Goal: Information Seeking & Learning: Learn about a topic

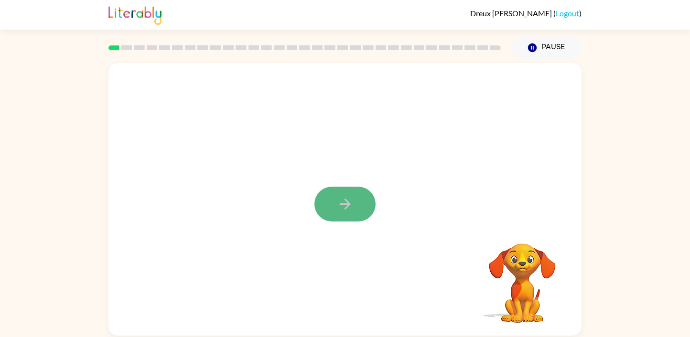
click at [349, 204] on icon "button" at bounding box center [344, 204] width 11 height 11
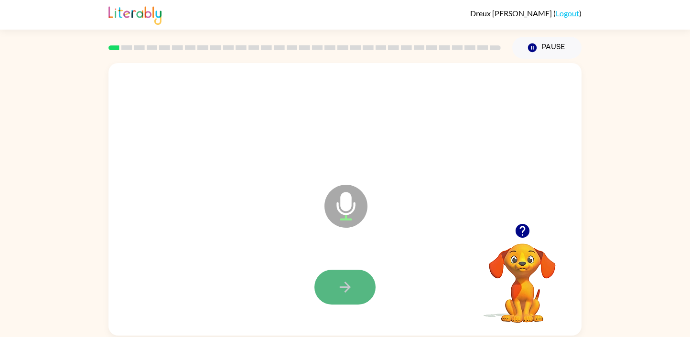
click at [361, 292] on button "button" at bounding box center [344, 287] width 61 height 35
click at [363, 283] on button "button" at bounding box center [344, 287] width 61 height 35
click at [362, 285] on button "button" at bounding box center [344, 287] width 61 height 35
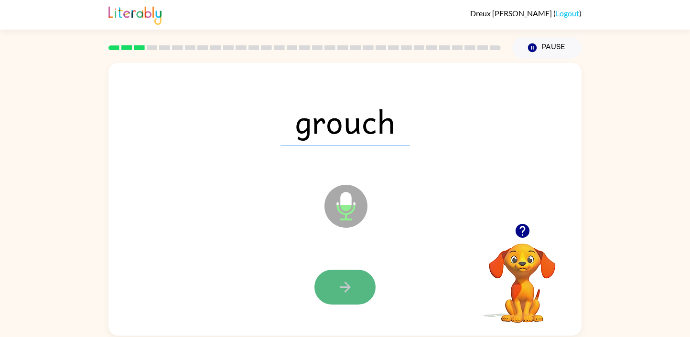
click at [348, 284] on icon "button" at bounding box center [345, 287] width 17 height 17
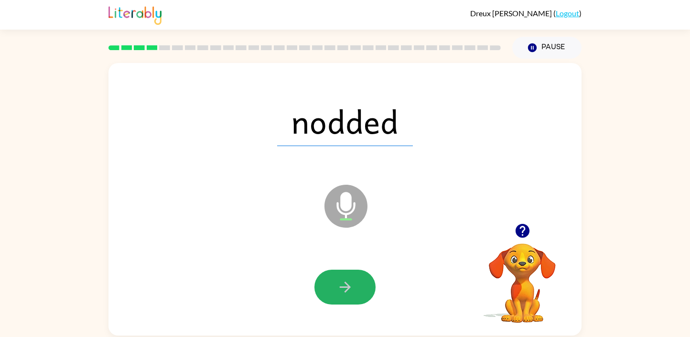
click at [348, 284] on icon "button" at bounding box center [345, 287] width 17 height 17
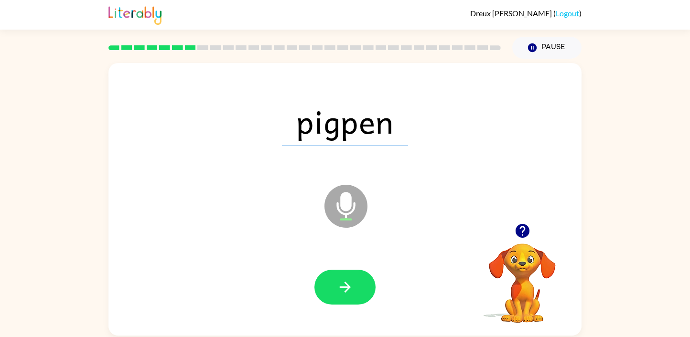
click at [348, 284] on icon "button" at bounding box center [345, 287] width 17 height 17
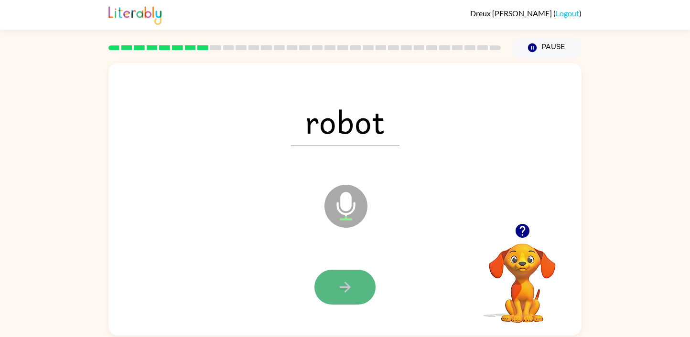
click at [349, 280] on icon "button" at bounding box center [345, 287] width 17 height 17
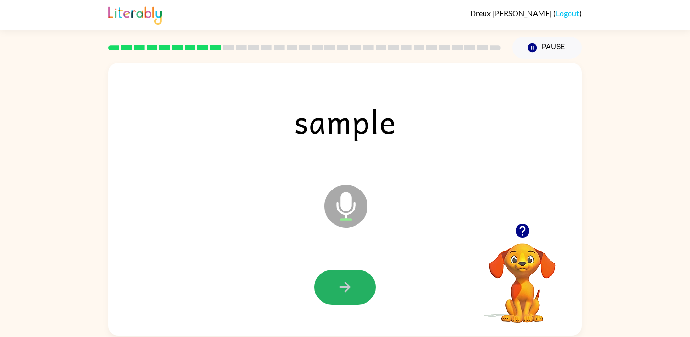
click at [352, 282] on icon "button" at bounding box center [345, 287] width 17 height 17
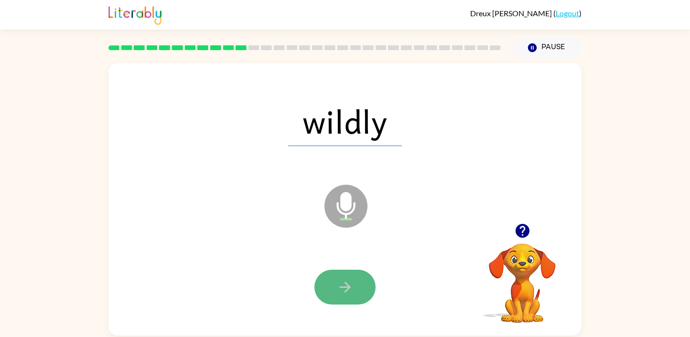
click at [353, 297] on button "button" at bounding box center [344, 287] width 61 height 35
click at [338, 288] on icon "button" at bounding box center [345, 287] width 17 height 17
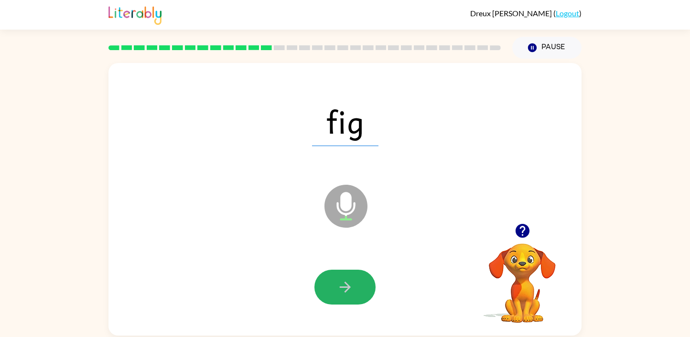
click at [338, 288] on icon "button" at bounding box center [345, 287] width 17 height 17
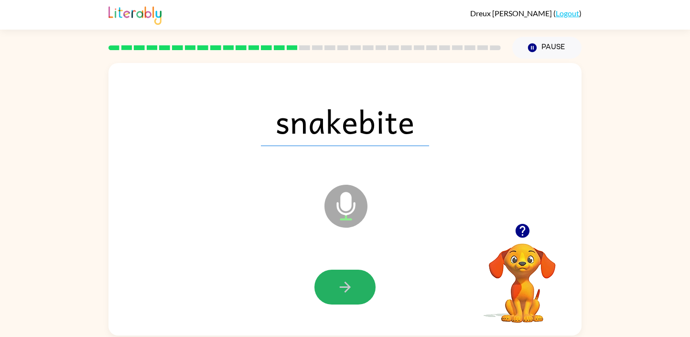
click at [338, 288] on icon "button" at bounding box center [345, 287] width 17 height 17
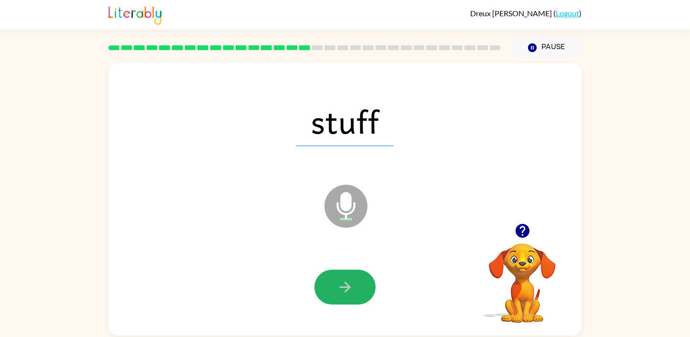
click at [338, 288] on icon "button" at bounding box center [345, 287] width 17 height 17
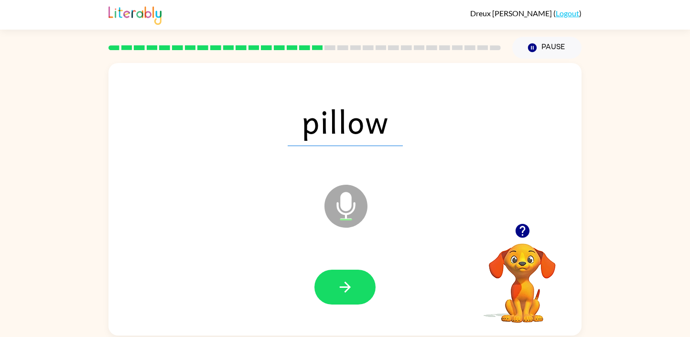
click at [338, 288] on icon "button" at bounding box center [345, 287] width 17 height 17
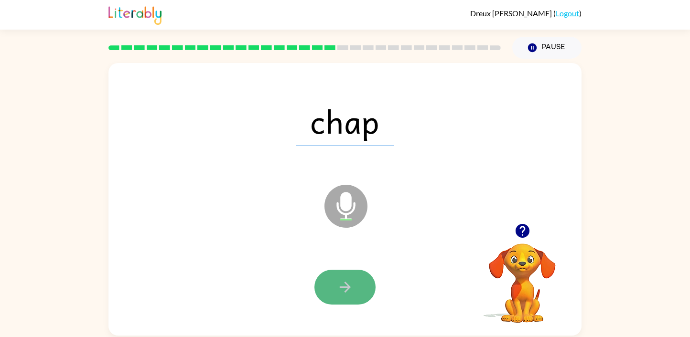
click at [338, 288] on icon "button" at bounding box center [345, 287] width 17 height 17
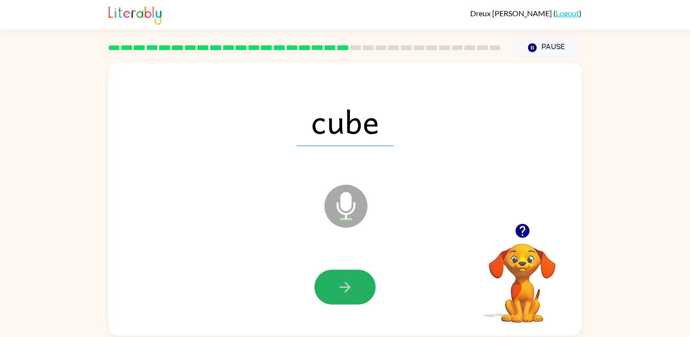
click at [338, 288] on icon "button" at bounding box center [345, 287] width 17 height 17
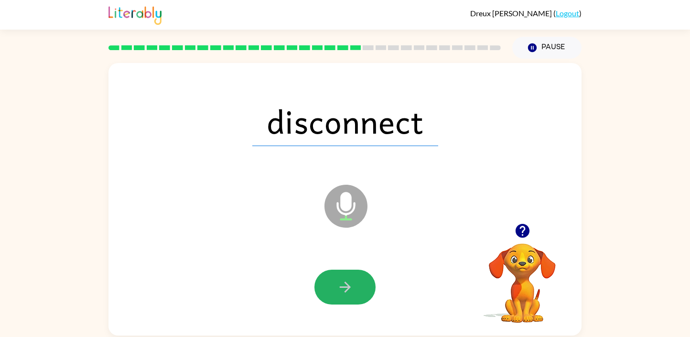
click at [338, 288] on icon "button" at bounding box center [345, 287] width 17 height 17
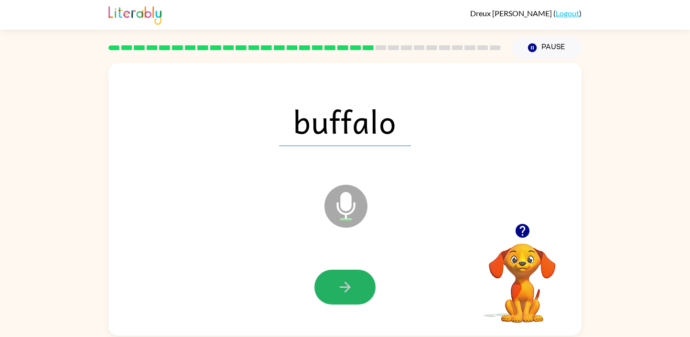
click at [338, 288] on icon "button" at bounding box center [345, 287] width 17 height 17
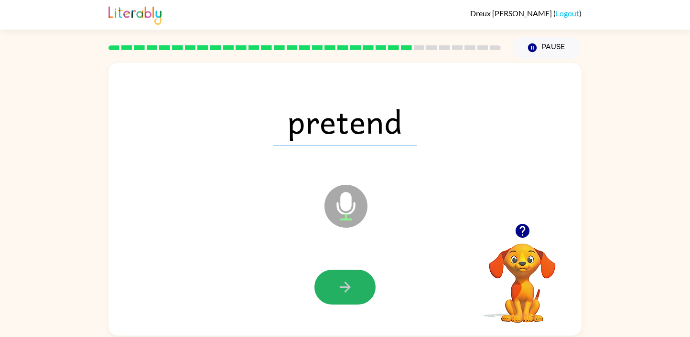
click at [338, 288] on icon "button" at bounding box center [345, 287] width 17 height 17
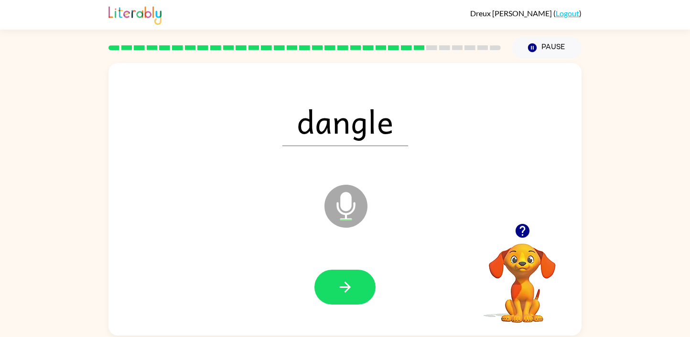
click at [338, 288] on icon "button" at bounding box center [345, 287] width 17 height 17
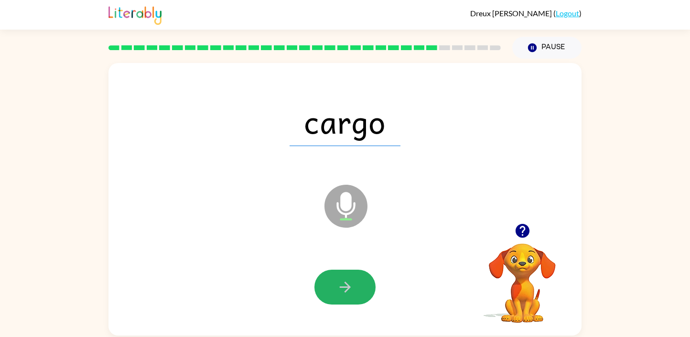
click at [338, 288] on icon "button" at bounding box center [345, 287] width 17 height 17
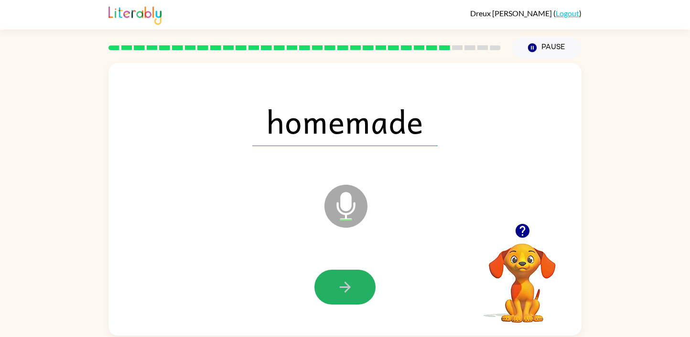
click at [338, 288] on icon "button" at bounding box center [345, 287] width 17 height 17
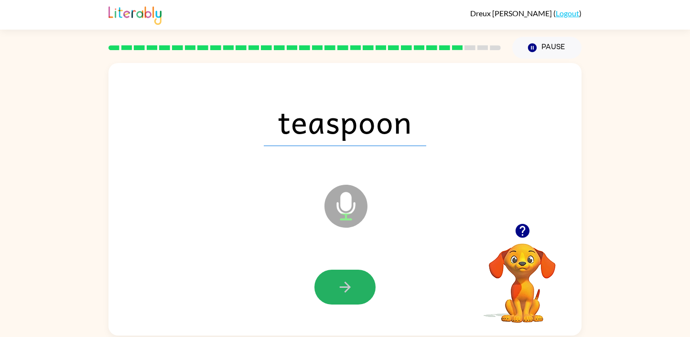
click at [338, 288] on icon "button" at bounding box center [345, 287] width 17 height 17
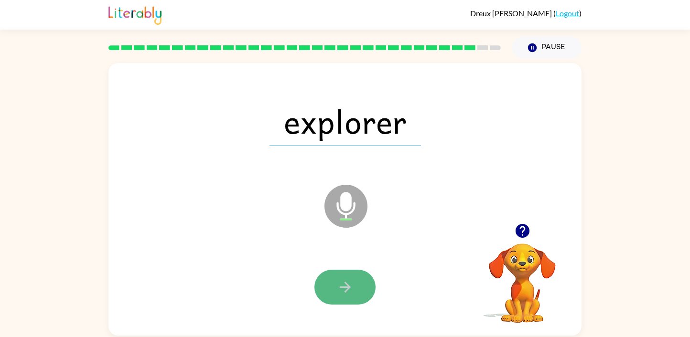
click at [338, 291] on icon "button" at bounding box center [345, 287] width 17 height 17
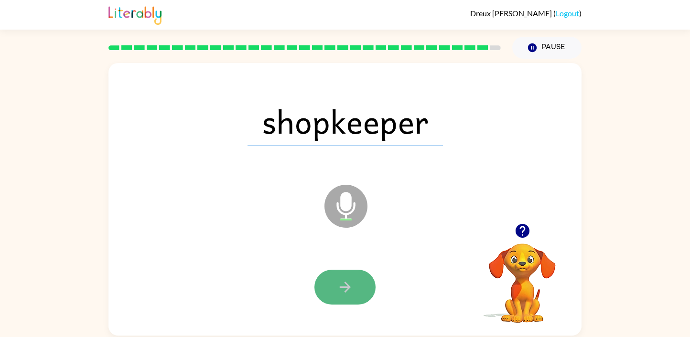
click at [348, 290] on icon "button" at bounding box center [345, 287] width 17 height 17
